Goal: Task Accomplishment & Management: Manage account settings

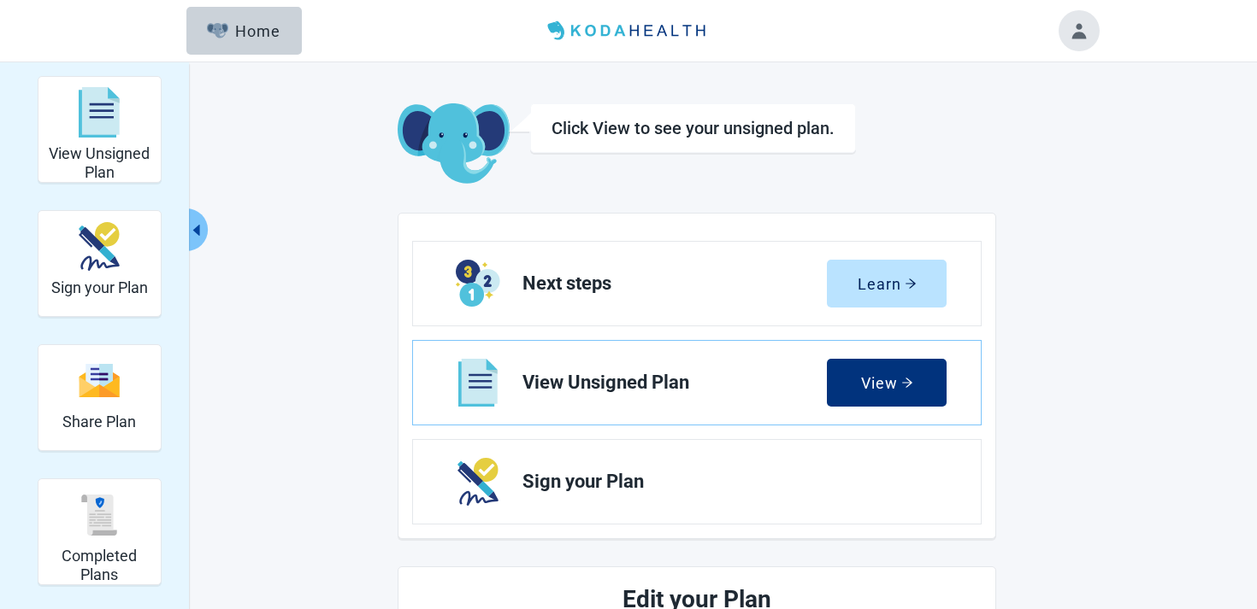
click at [1072, 25] on button "Toggle account menu" at bounding box center [1078, 30] width 41 height 41
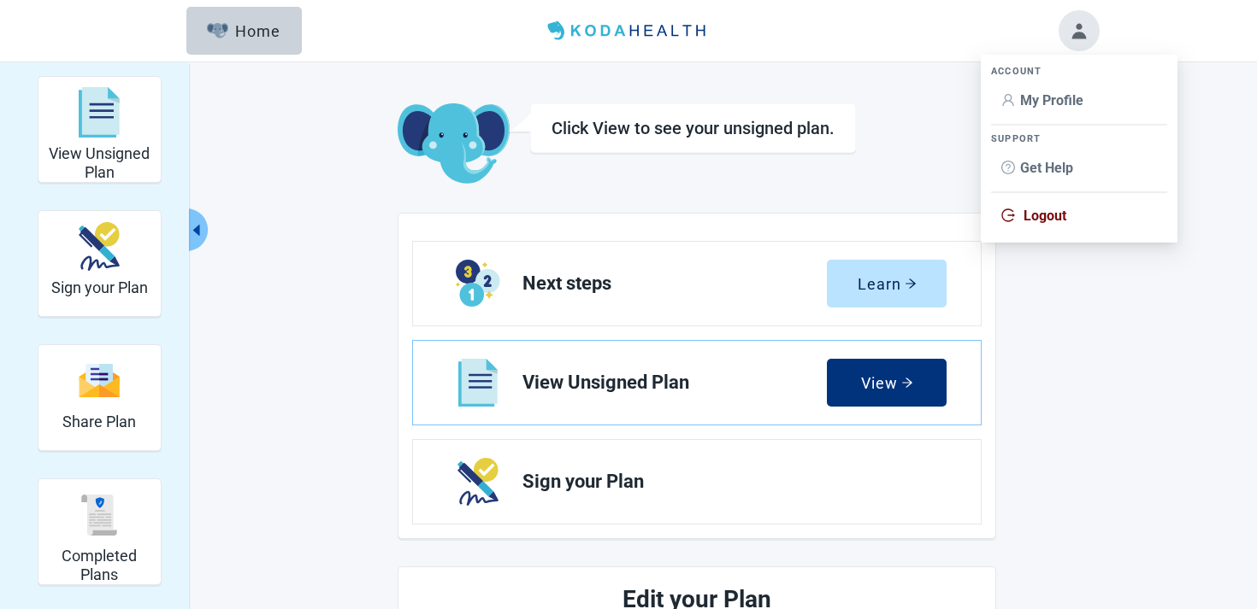
click at [1013, 104] on icon "user" at bounding box center [1008, 100] width 14 height 14
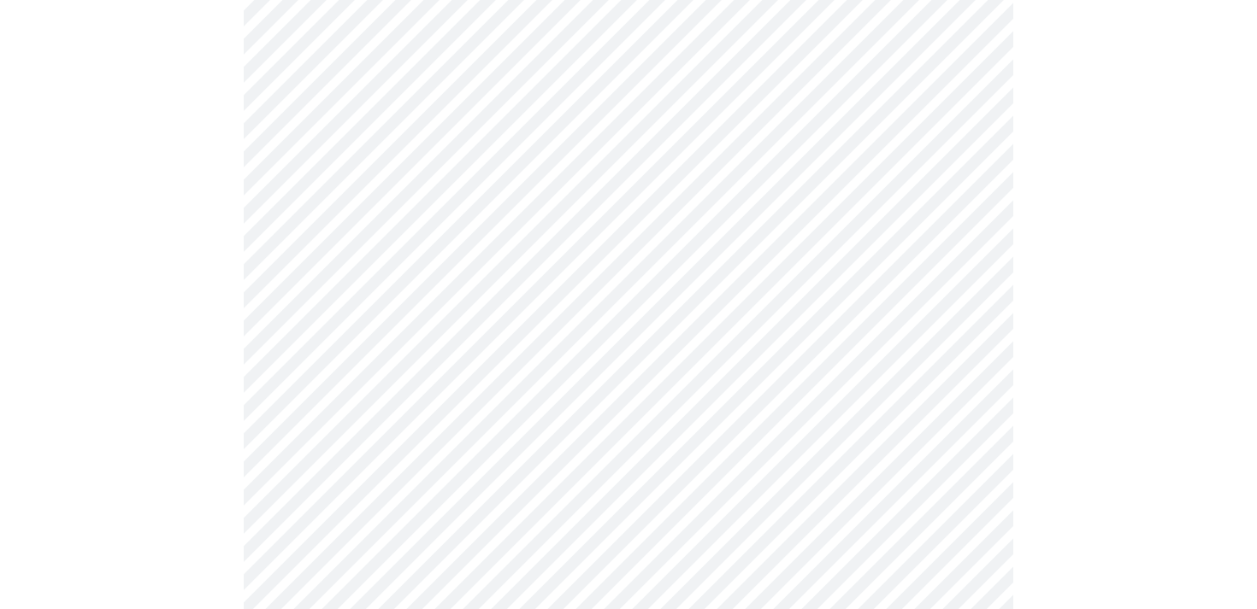
scroll to position [671, 0]
